Goal: Obtain resource: Download file/media

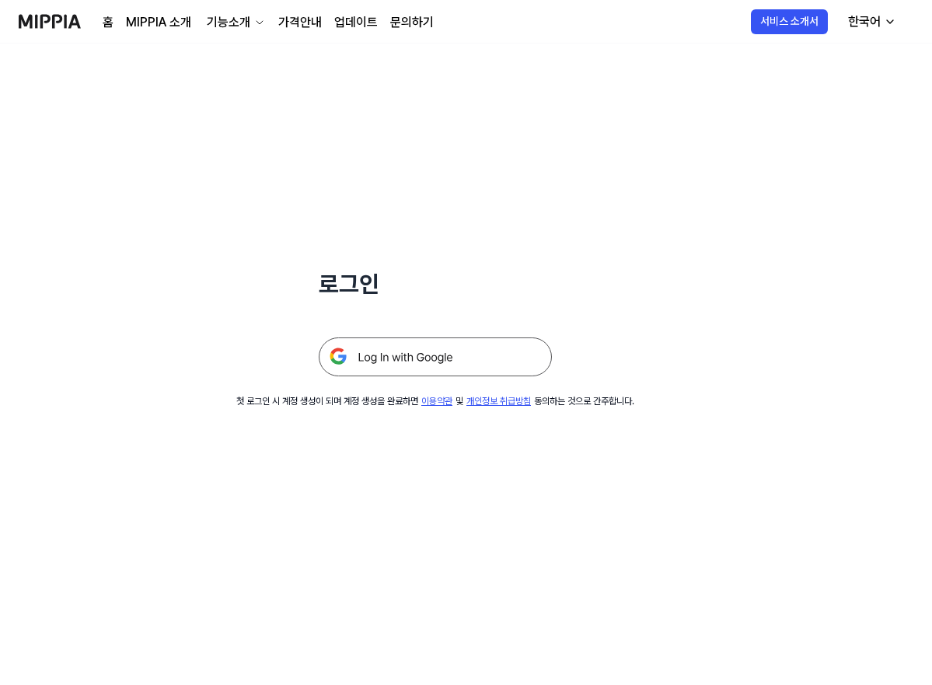
click at [454, 354] on img at bounding box center [435, 356] width 233 height 39
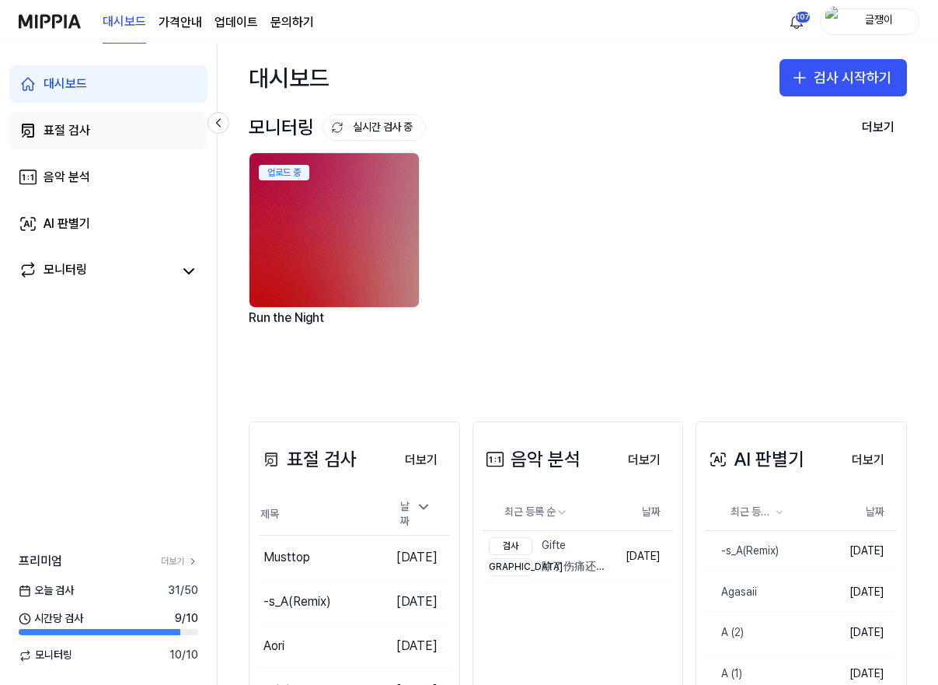
click at [67, 128] on div "표절 검사" at bounding box center [67, 130] width 47 height 19
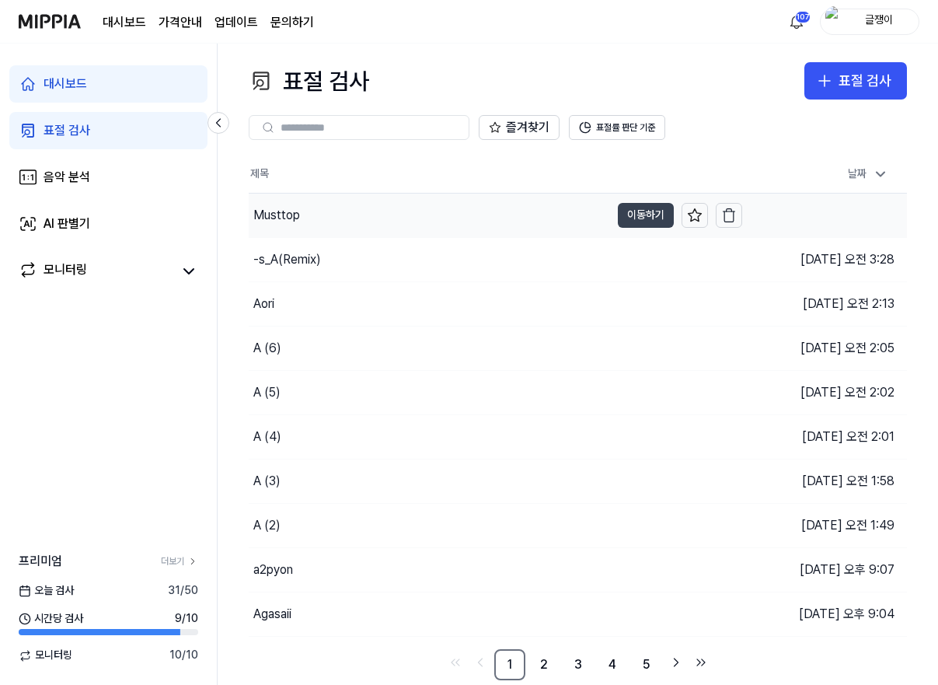
click at [639, 212] on button "이동하기" at bounding box center [646, 215] width 56 height 25
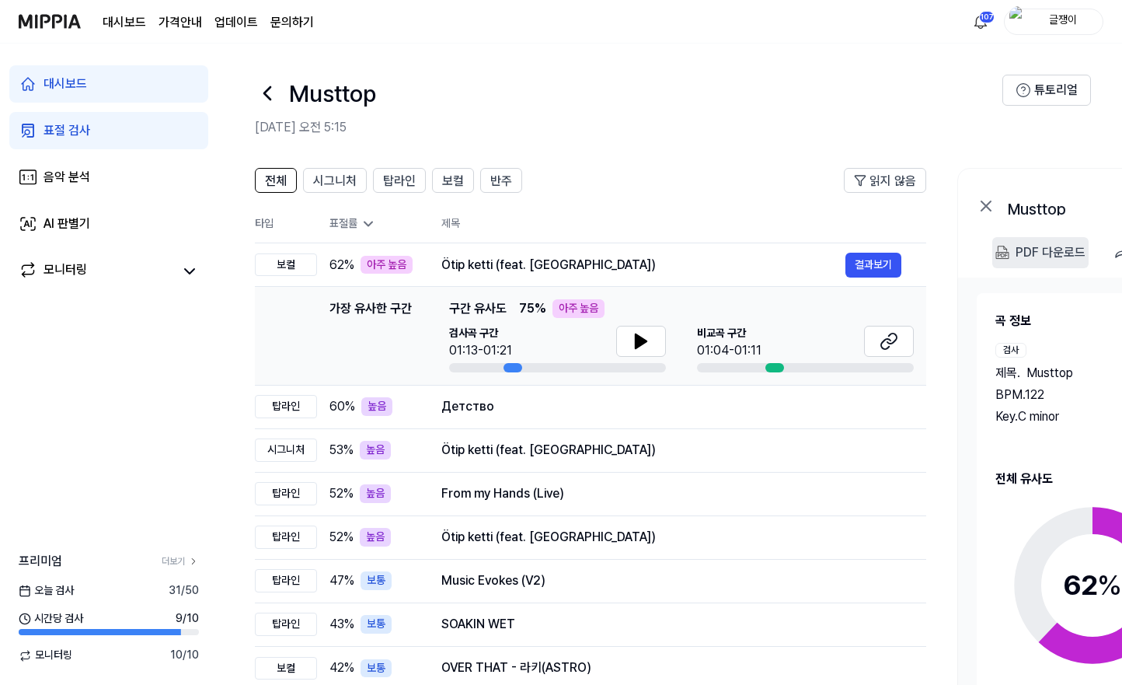
click at [937, 254] on 다운로드 "PDF 다운로드" at bounding box center [1041, 252] width 96 height 31
click at [510, 184] on span "반주" at bounding box center [501, 181] width 22 height 19
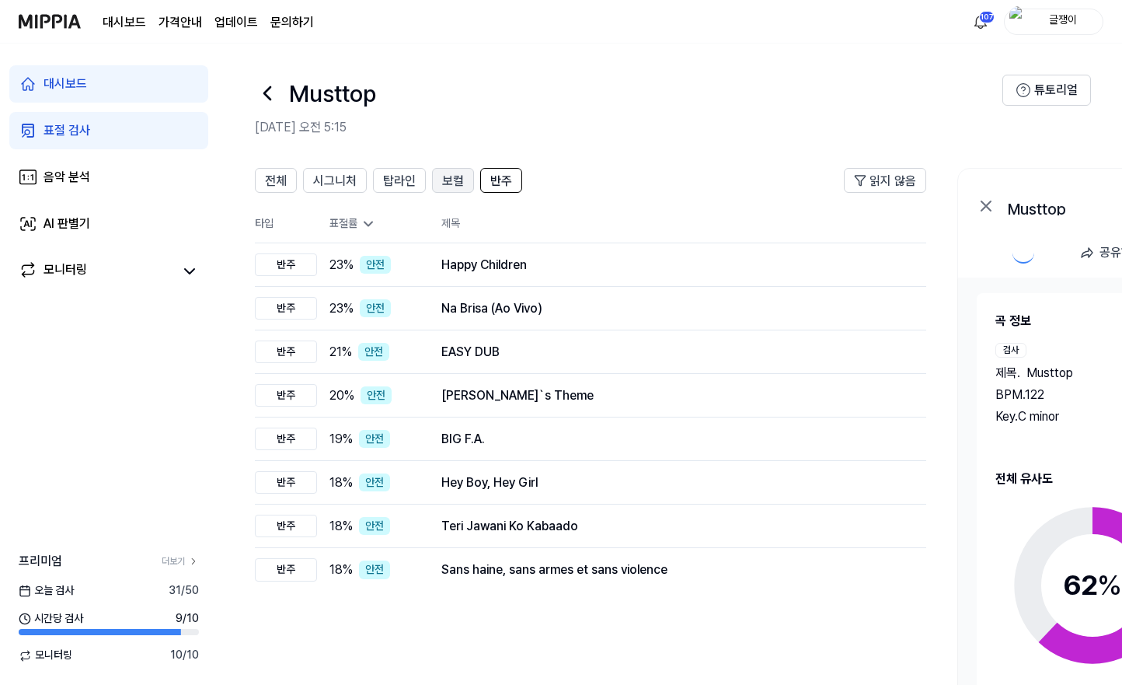
click at [457, 183] on span "보컬" at bounding box center [453, 181] width 22 height 19
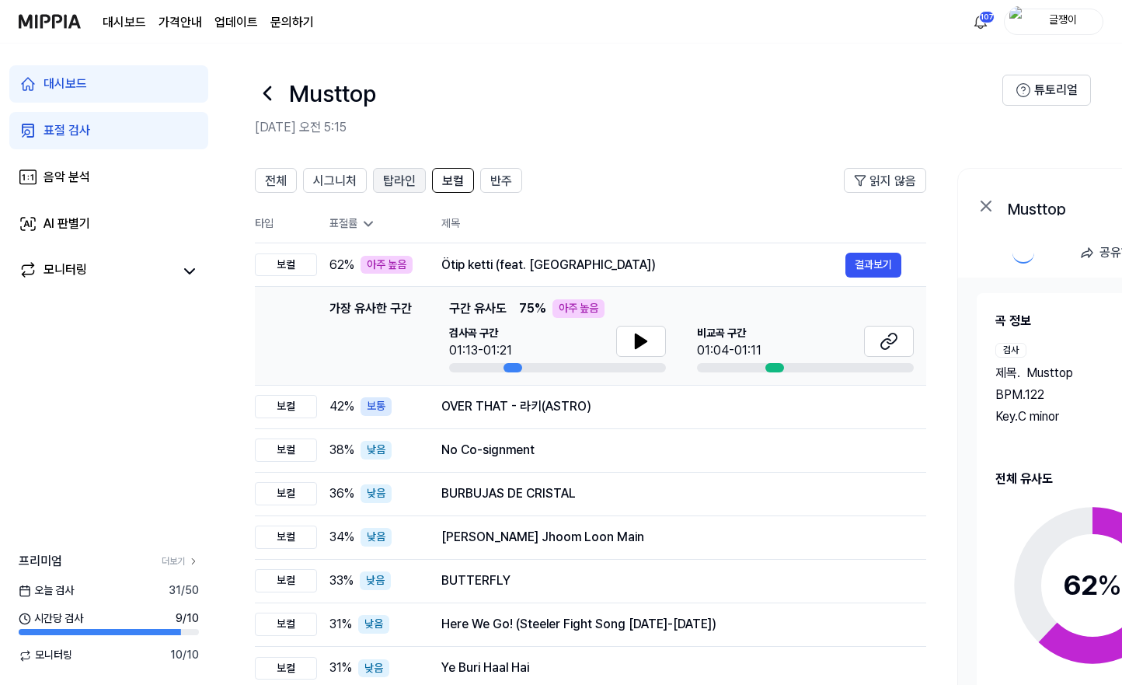
click at [396, 180] on span "탑라인" at bounding box center [399, 181] width 33 height 19
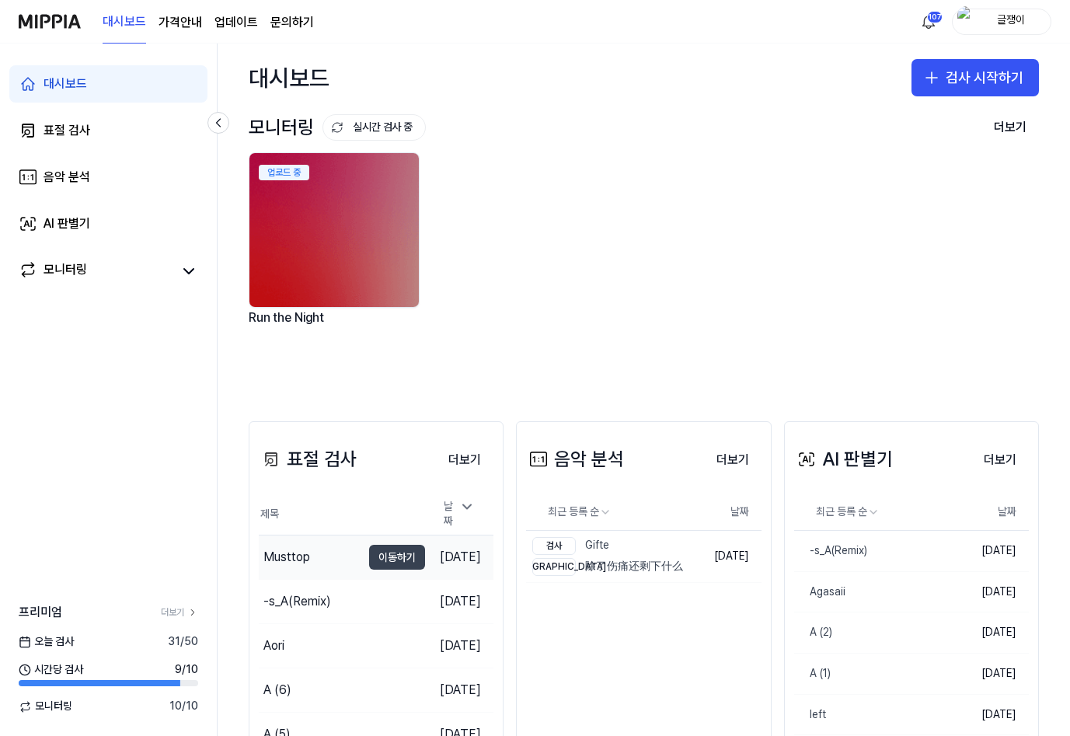
click at [375, 553] on button "이동하기" at bounding box center [397, 557] width 56 height 25
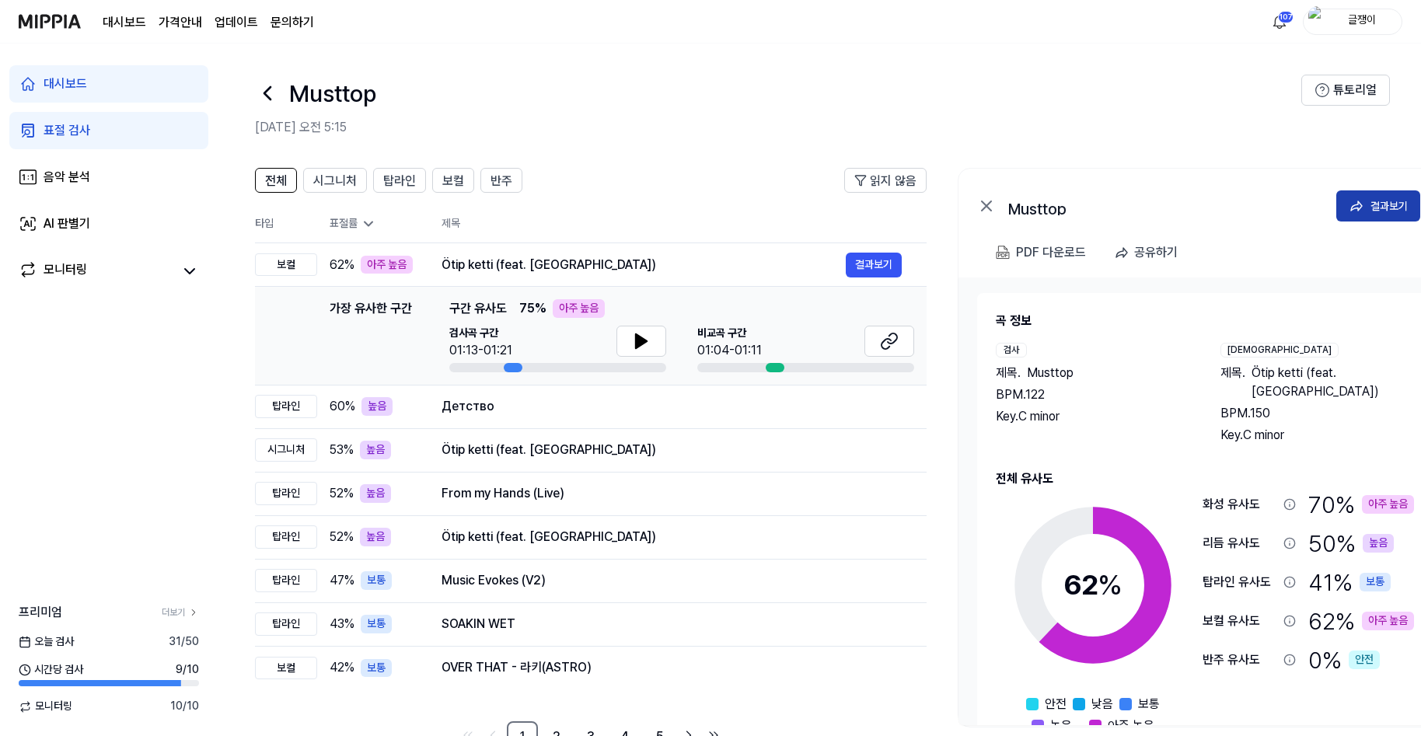
click at [1069, 203] on div "결과보기" at bounding box center [1388, 205] width 37 height 17
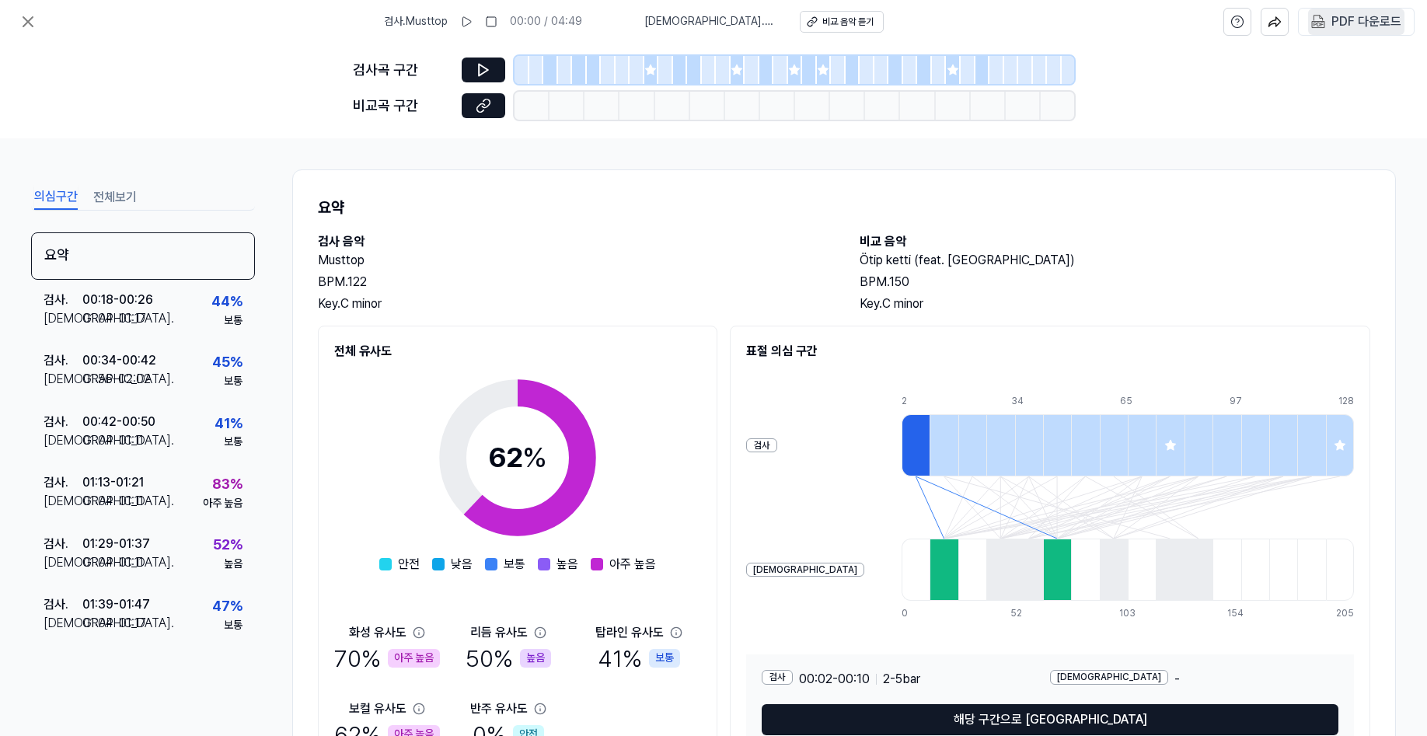
click at [1069, 23] on div "PDF 다운로드" at bounding box center [1366, 22] width 70 height 20
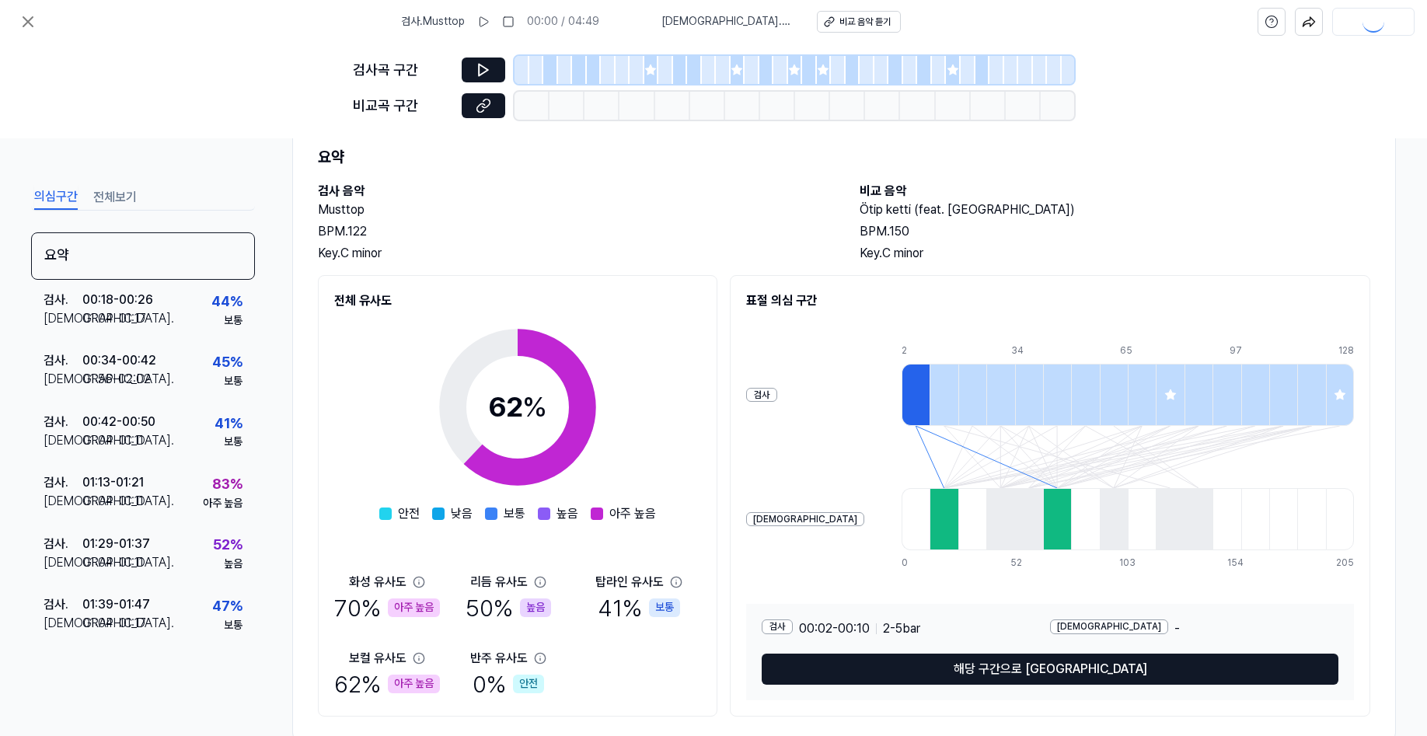
scroll to position [88, 0]
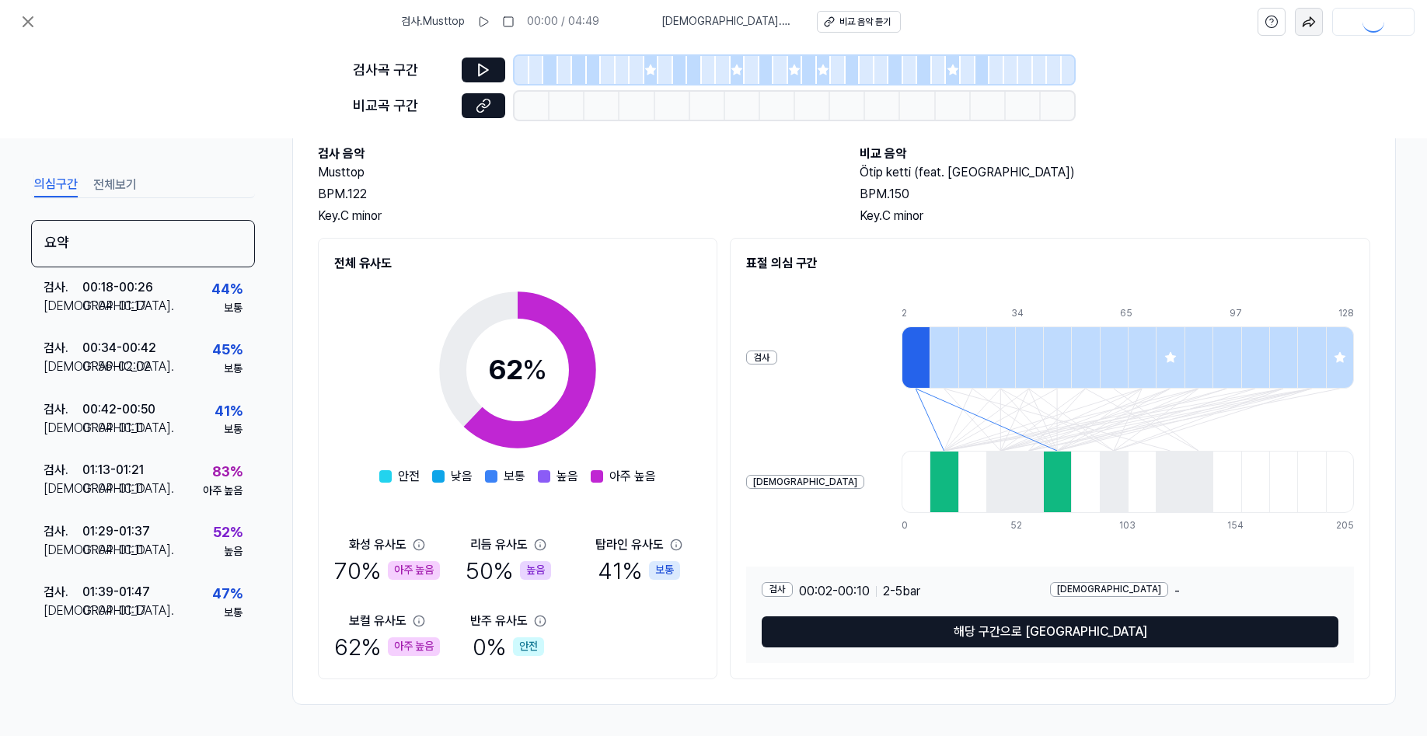
click at [1069, 23] on img "button" at bounding box center [1309, 22] width 14 height 14
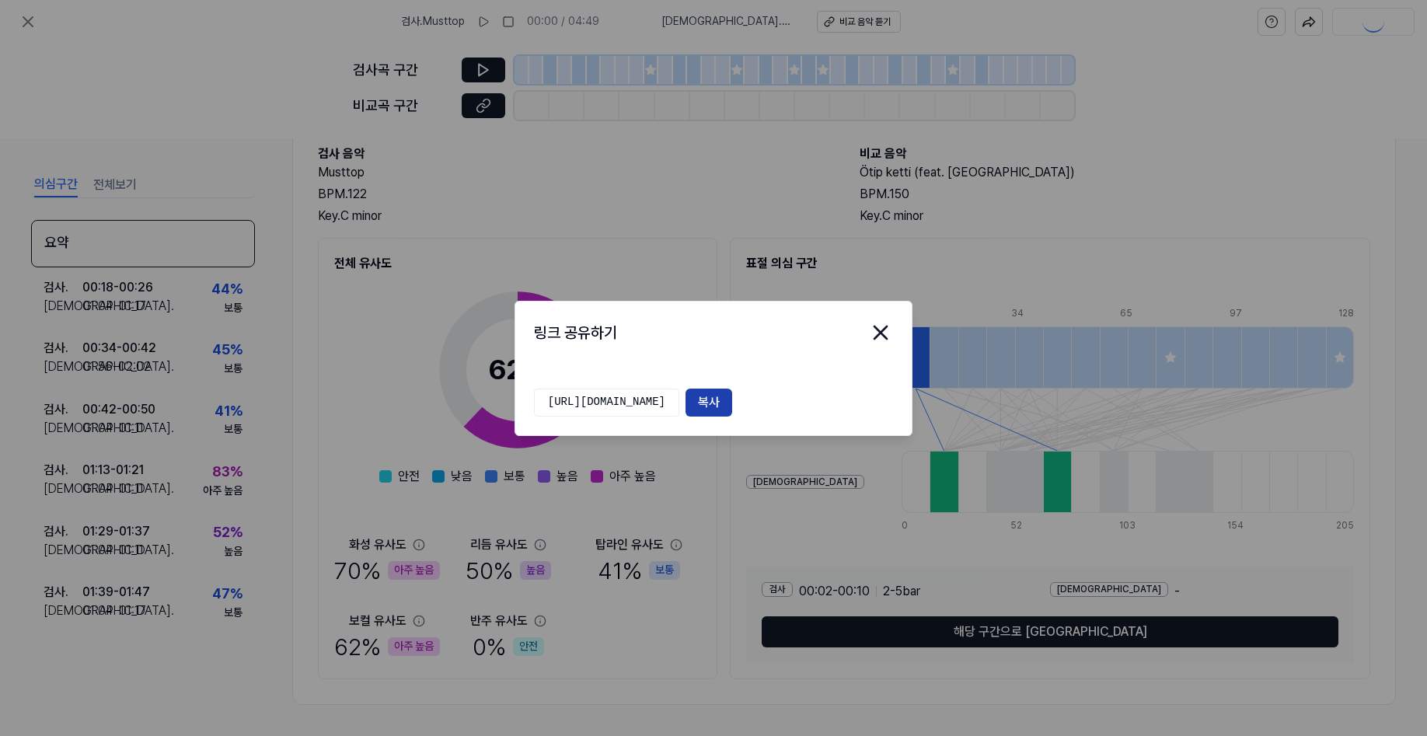
click at [732, 399] on button "복사" at bounding box center [709, 403] width 47 height 28
click at [879, 332] on icon "close modal" at bounding box center [880, 332] width 12 height 12
